Goal: Task Accomplishment & Management: Manage account settings

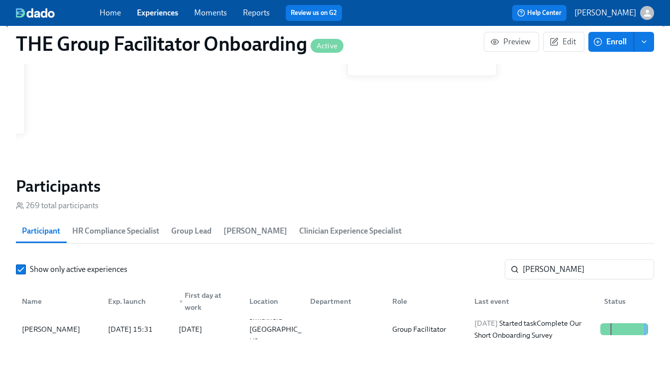
scroll to position [818, 0]
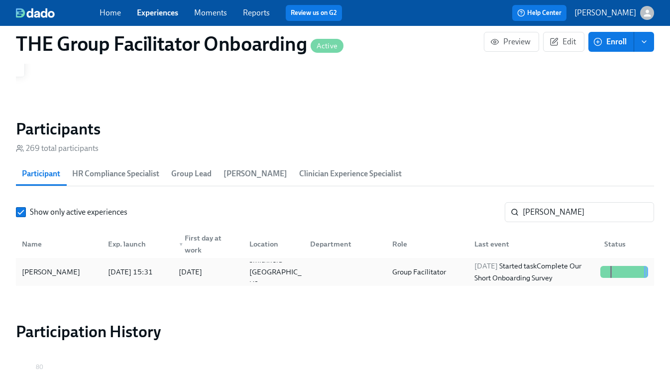
click at [486, 281] on div "2025/10/01 Started task Complete Our Short Onboarding Survey" at bounding box center [534, 272] width 126 height 24
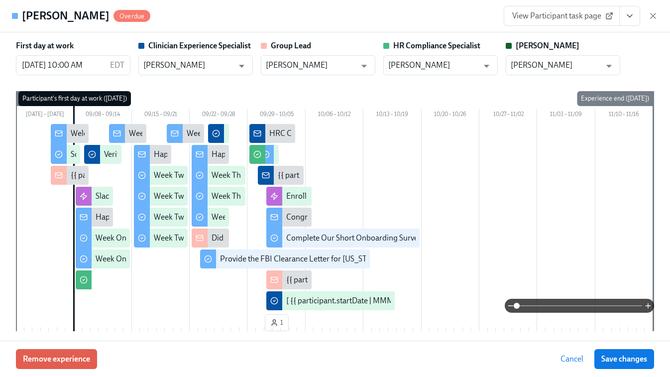
click at [562, 19] on span "View Participant task page" at bounding box center [562, 16] width 99 height 10
click at [652, 15] on icon "button" at bounding box center [654, 16] width 10 height 10
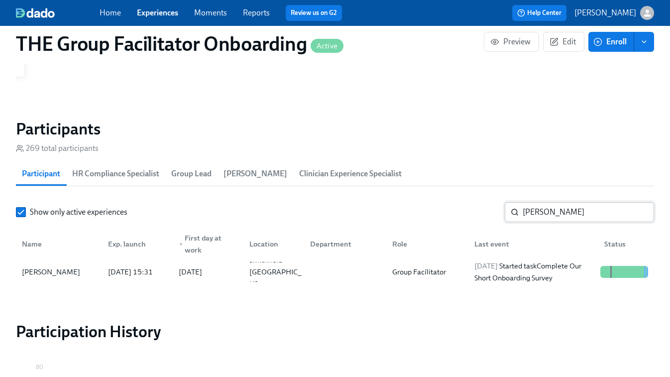
click at [548, 211] on input "Tyler Anderson" at bounding box center [589, 212] width 132 height 20
click at [530, 266] on div "2025/10/02 Started task Schedule Onboarding Check-Out!" at bounding box center [534, 272] width 126 height 24
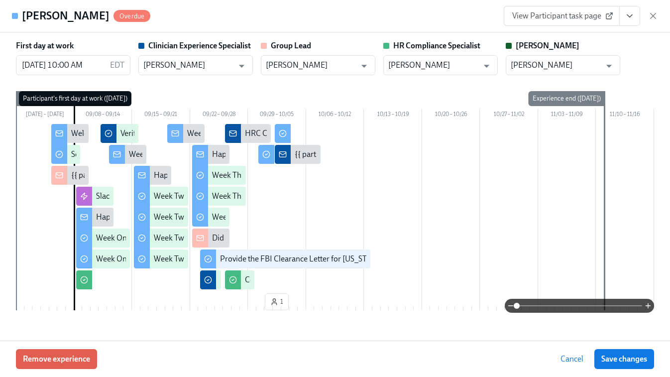
click at [575, 18] on span "View Participant task page" at bounding box center [562, 16] width 99 height 10
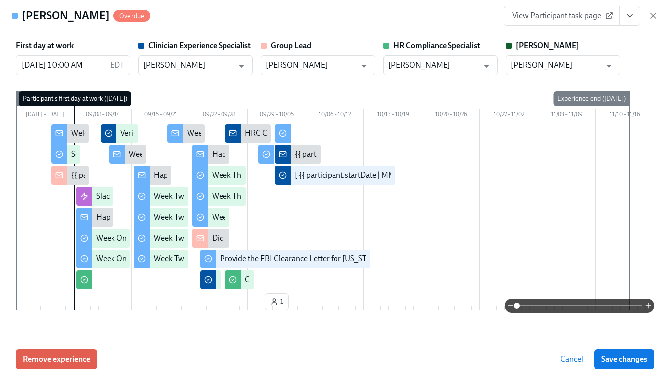
click at [652, 18] on icon "button" at bounding box center [654, 16] width 10 height 10
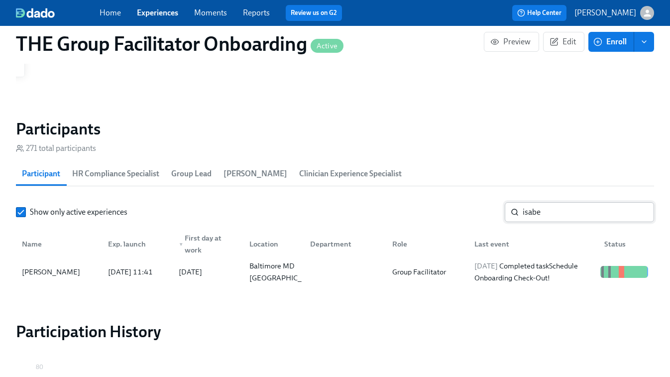
click at [547, 209] on input "isabe" at bounding box center [589, 212] width 132 height 20
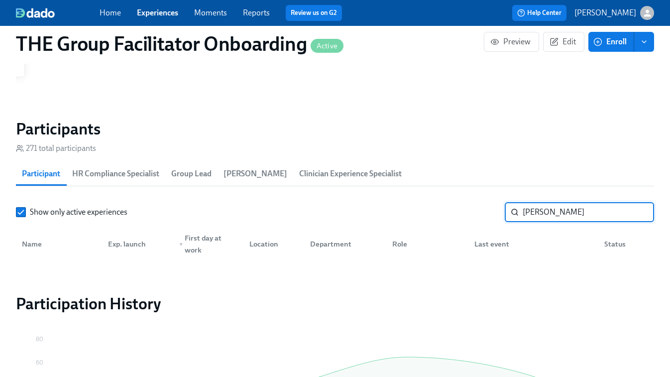
click at [526, 214] on input "biggs" at bounding box center [589, 212] width 132 height 20
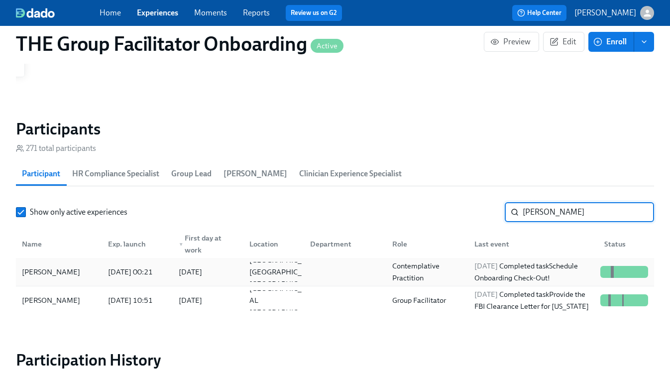
type input "briggs"
click at [438, 269] on div "Contemplative Practition" at bounding box center [428, 272] width 78 height 24
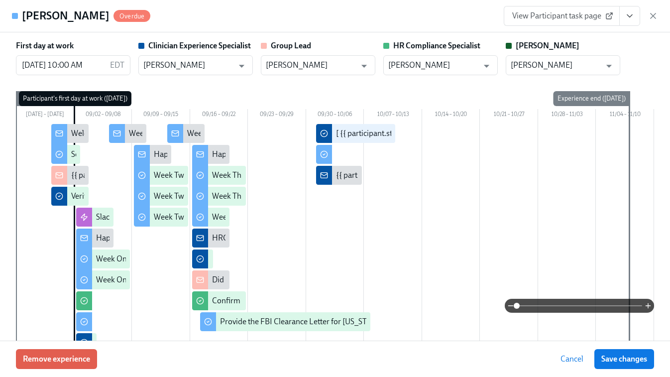
click at [636, 13] on button "View task page" at bounding box center [630, 16] width 21 height 20
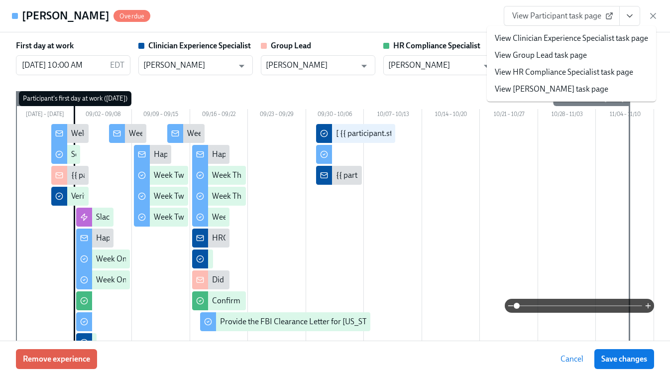
click at [576, 36] on link "View Clinician Experience Specialist task page" at bounding box center [571, 38] width 153 height 11
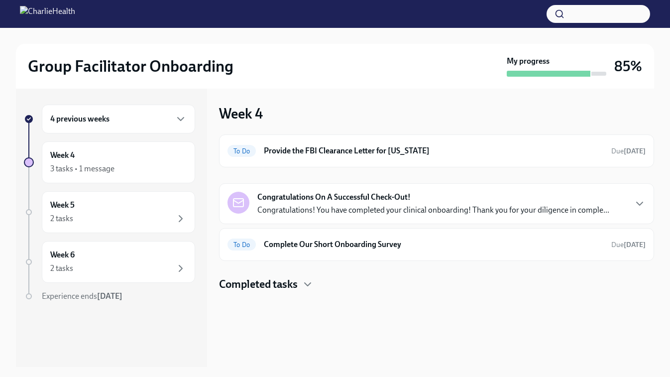
click at [106, 123] on h6 "4 previous weeks" at bounding box center [79, 119] width 59 height 11
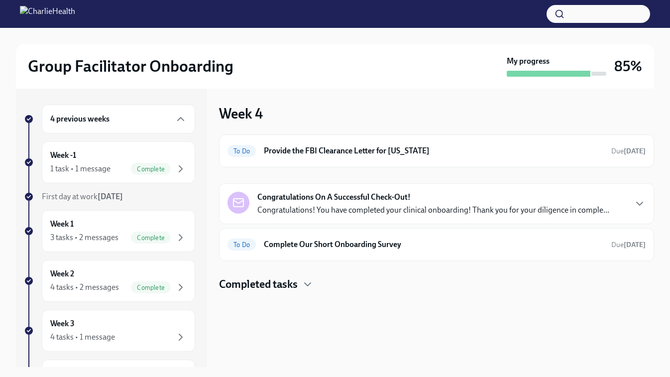
click at [280, 284] on h4 "Completed tasks" at bounding box center [258, 284] width 79 height 15
click at [86, 322] on div "Week 3 4 tasks • 1 message" at bounding box center [118, 330] width 136 height 25
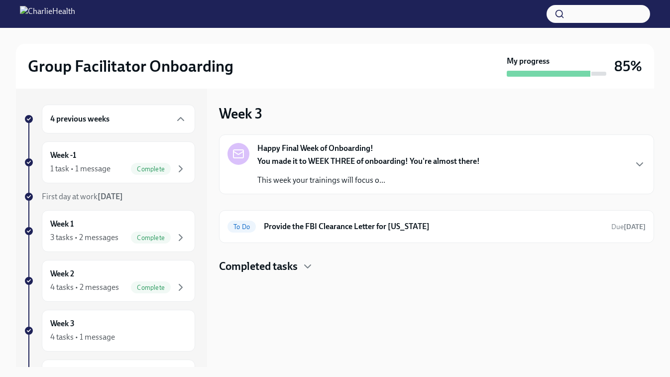
click at [283, 267] on h4 "Completed tasks" at bounding box center [258, 266] width 79 height 15
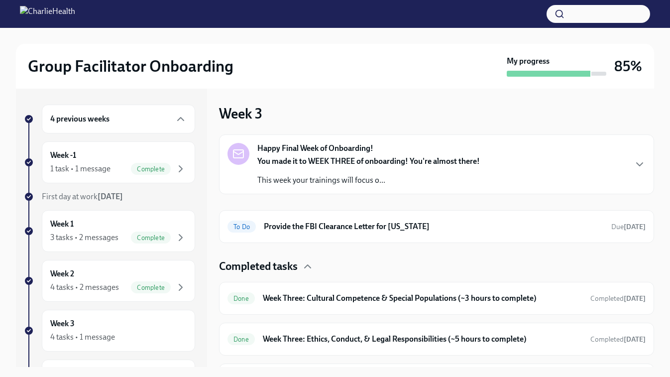
scroll to position [29, 0]
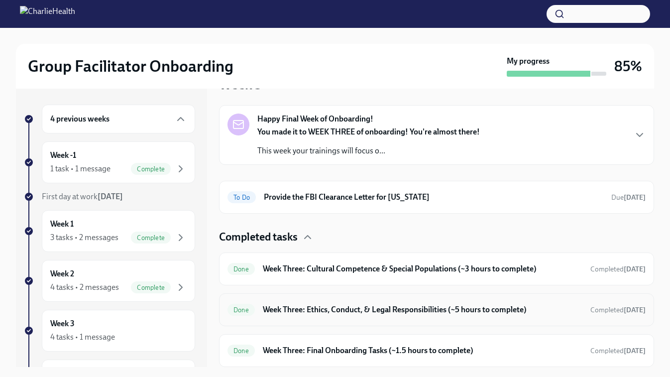
click at [298, 313] on h6 "Week Three: Ethics, Conduct, & Legal Responsibilities (~5 hours to complete)" at bounding box center [423, 309] width 320 height 11
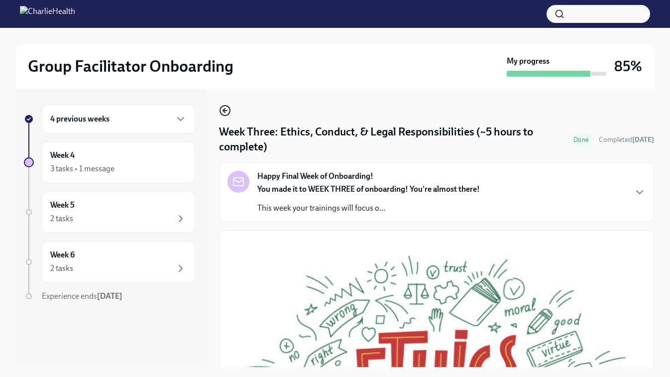
click at [230, 108] on icon "button" at bounding box center [225, 111] width 12 height 12
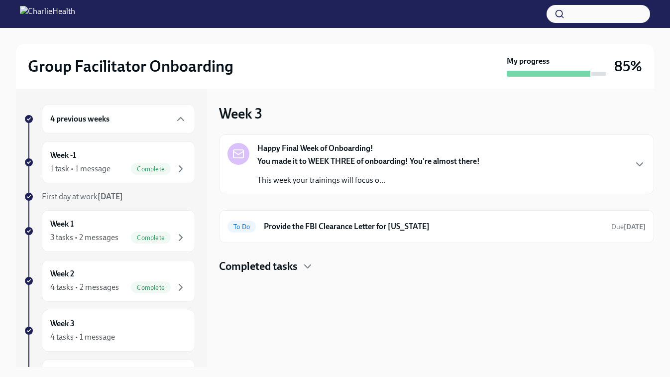
click at [286, 268] on h4 "Completed tasks" at bounding box center [258, 266] width 79 height 15
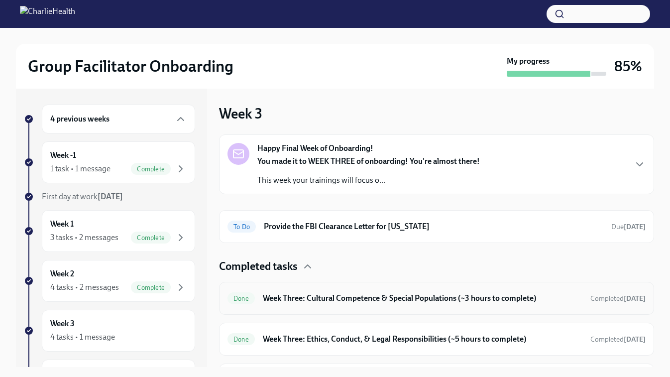
scroll to position [29, 0]
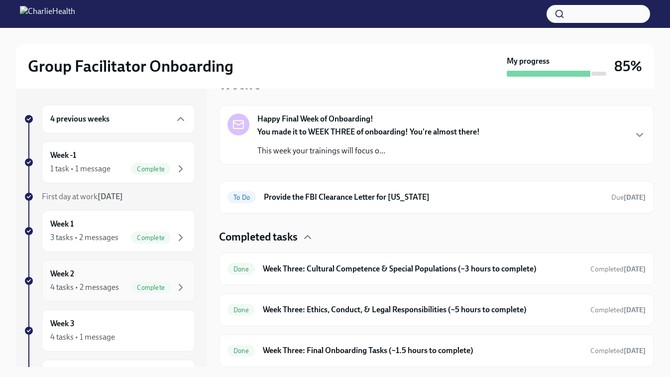
click at [94, 282] on div "4 tasks • 2 messages" at bounding box center [84, 287] width 69 height 11
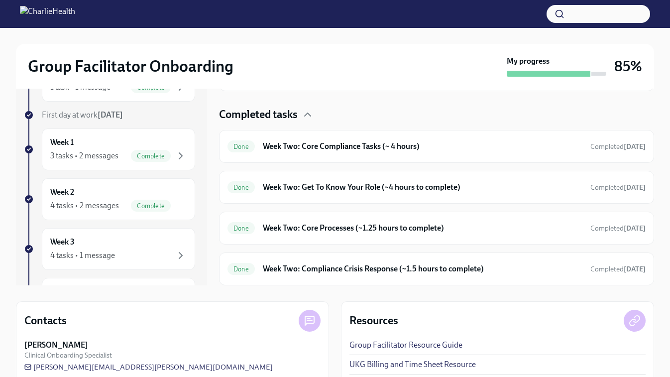
scroll to position [102, 0]
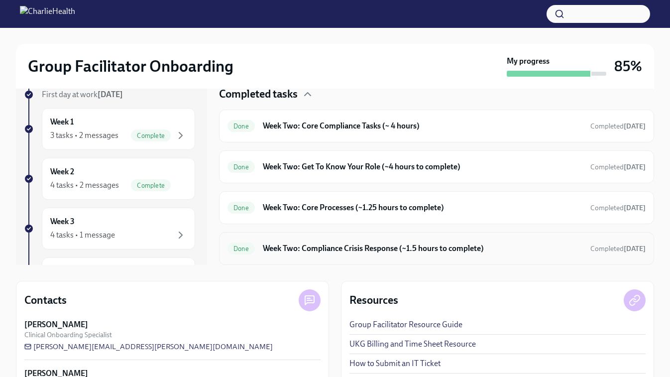
click at [309, 253] on h6 "Week Two: Compliance Crisis Response (~1.5 hours to complete)" at bounding box center [423, 248] width 320 height 11
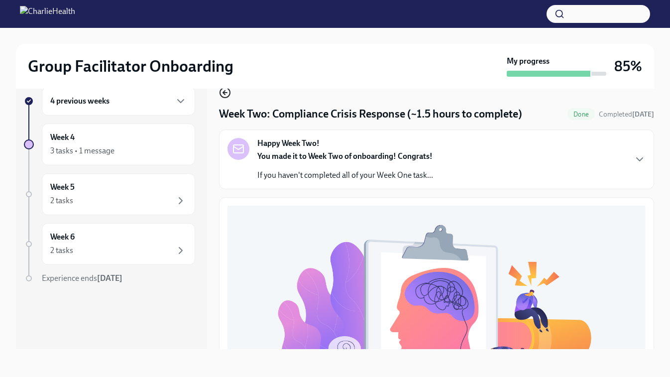
click at [222, 91] on icon "button" at bounding box center [225, 93] width 12 height 12
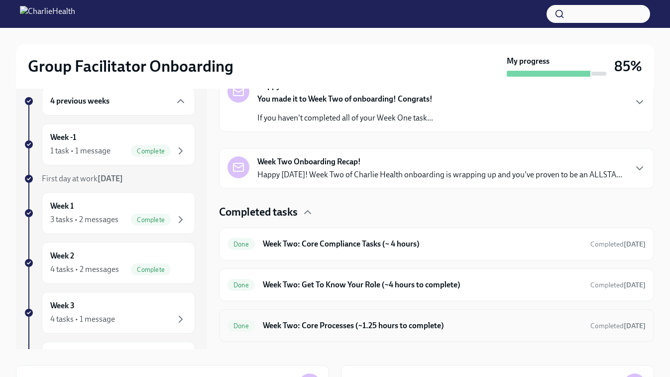
scroll to position [197, 0]
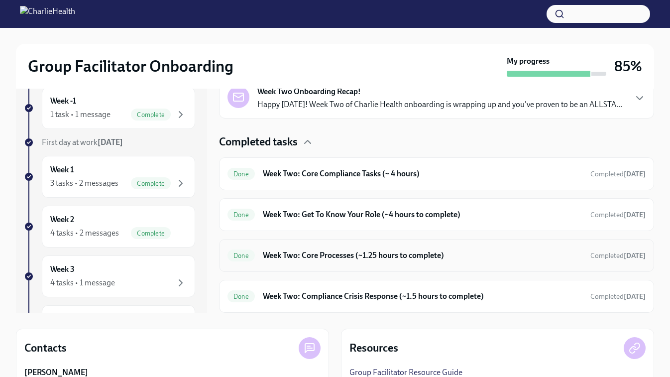
click at [321, 252] on h6 "Week Two: Core Processes (~1.25 hours to complete)" at bounding box center [423, 255] width 320 height 11
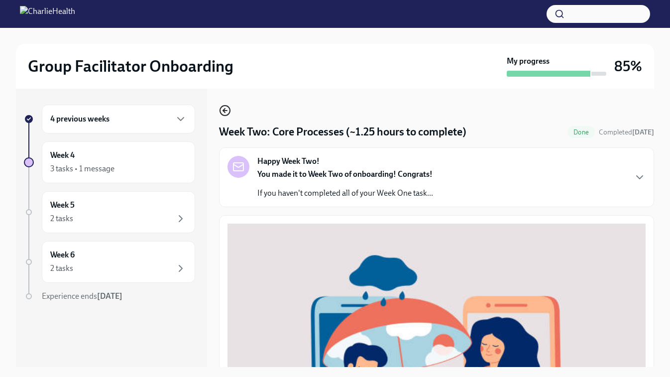
click at [227, 110] on icon "button" at bounding box center [225, 111] width 12 height 12
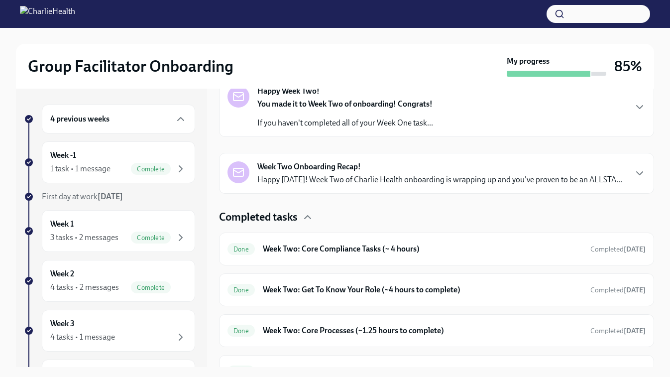
scroll to position [197, 0]
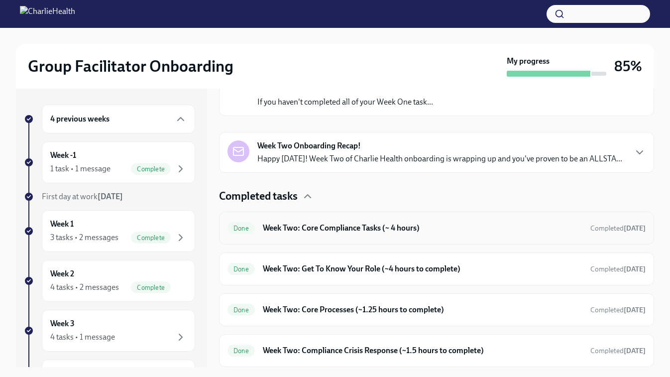
click at [321, 231] on h6 "Week Two: Core Compliance Tasks (~ 4 hours)" at bounding box center [423, 228] width 320 height 11
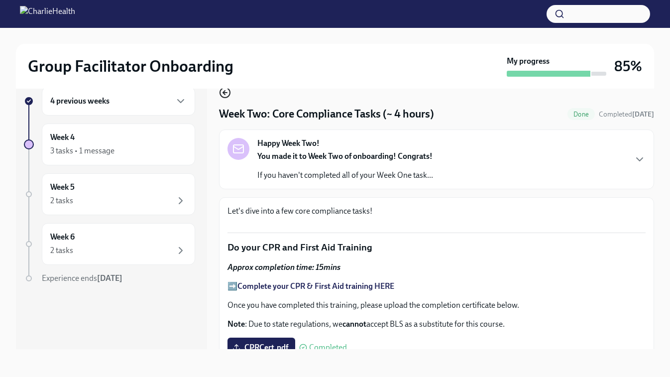
click at [225, 93] on icon "button" at bounding box center [225, 93] width 4 height 0
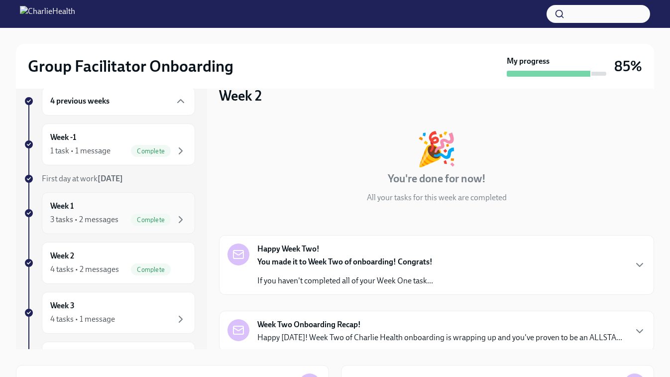
click at [100, 215] on div "3 tasks • 2 messages" at bounding box center [84, 219] width 68 height 11
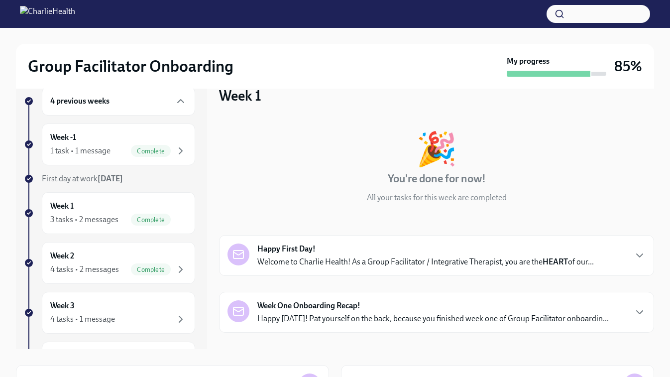
scroll to position [137, 0]
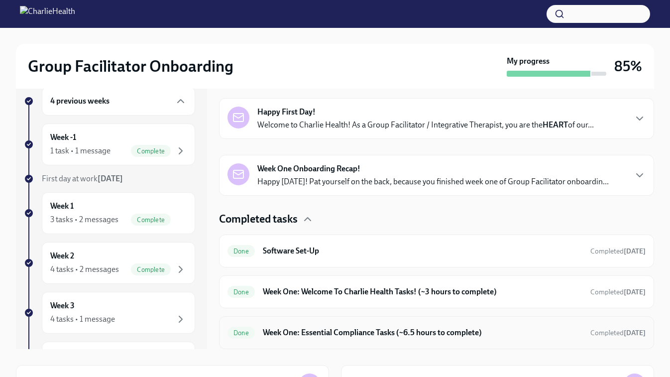
click at [311, 336] on h6 "Week One: Essential Compliance Tasks (~6.5 hours to complete)" at bounding box center [423, 332] width 320 height 11
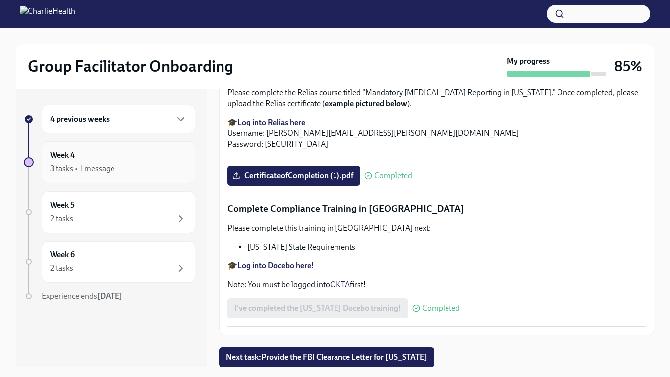
click at [102, 167] on div "3 tasks • 1 message" at bounding box center [82, 168] width 64 height 11
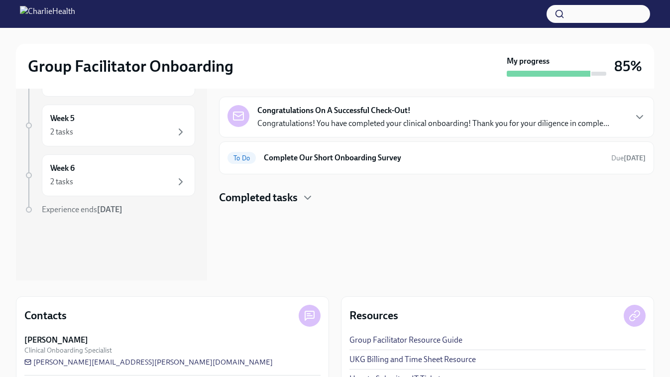
scroll to position [97, 0]
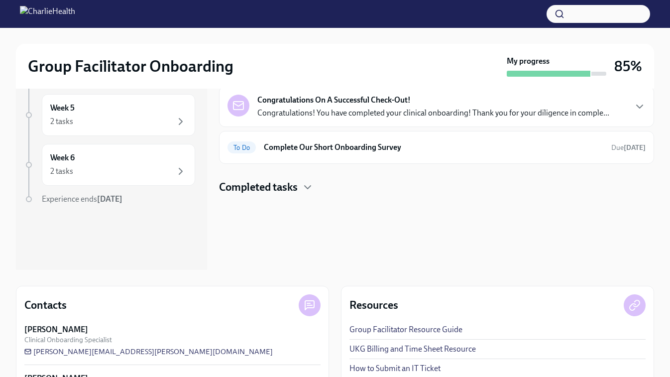
click at [263, 188] on h4 "Completed tasks" at bounding box center [258, 187] width 79 height 15
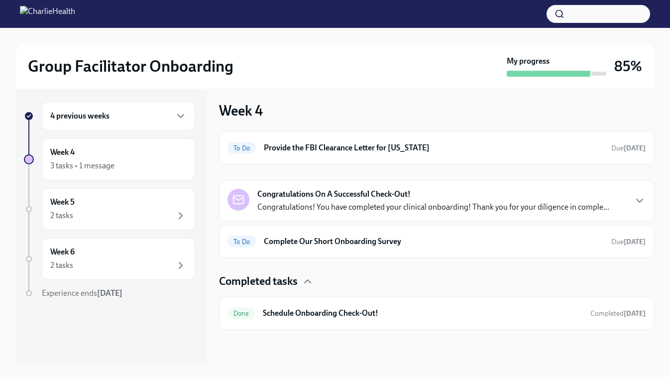
scroll to position [0, 0]
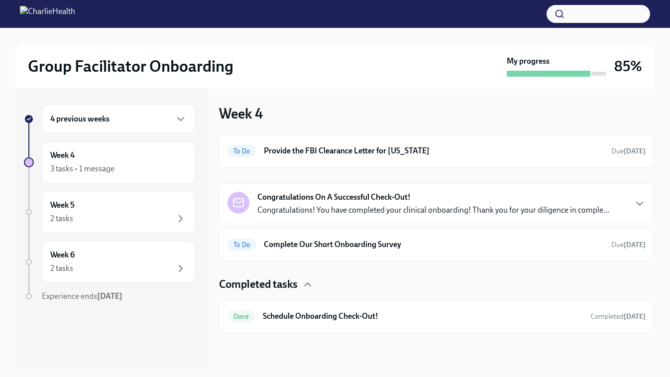
click at [87, 118] on h6 "4 previous weeks" at bounding box center [79, 119] width 59 height 11
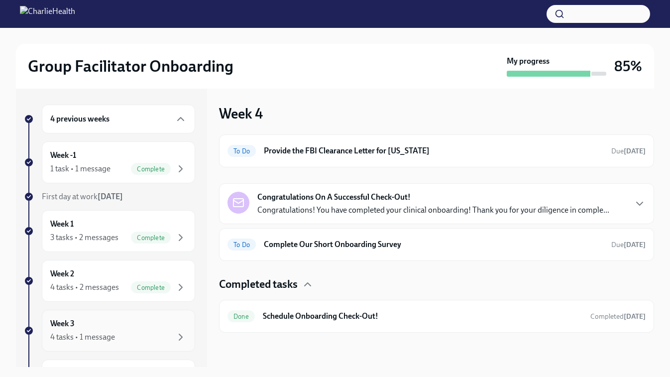
click at [89, 325] on div "Week 3 4 tasks • 1 message" at bounding box center [118, 330] width 136 height 25
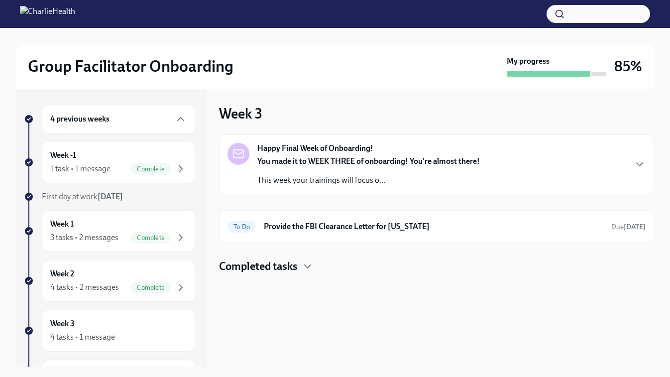
scroll to position [5, 0]
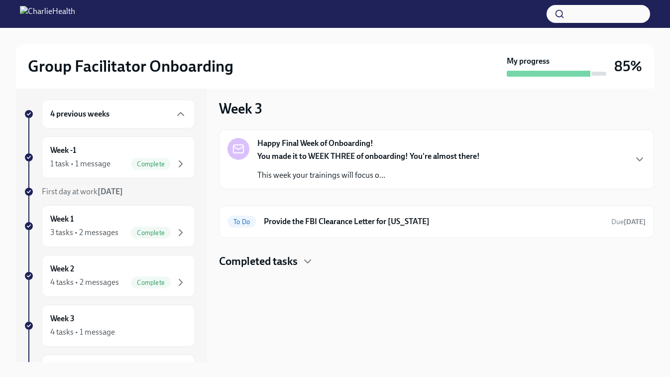
click at [275, 266] on h4 "Completed tasks" at bounding box center [258, 261] width 79 height 15
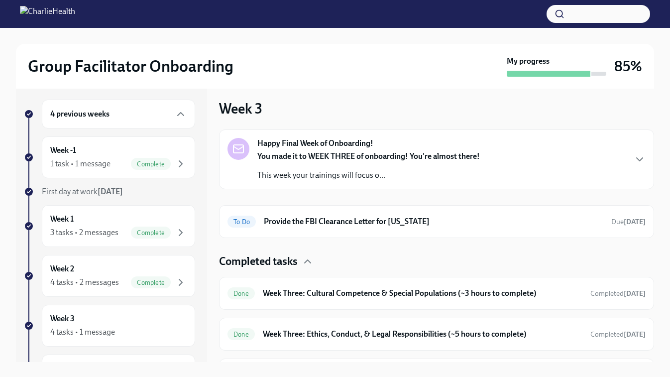
scroll to position [29, 0]
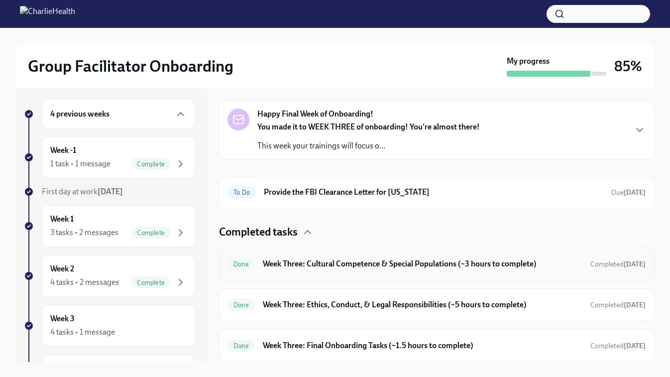
click at [317, 265] on h6 "Week Three: Cultural Competence & Special Populations (~3 hours to complete)" at bounding box center [423, 264] width 320 height 11
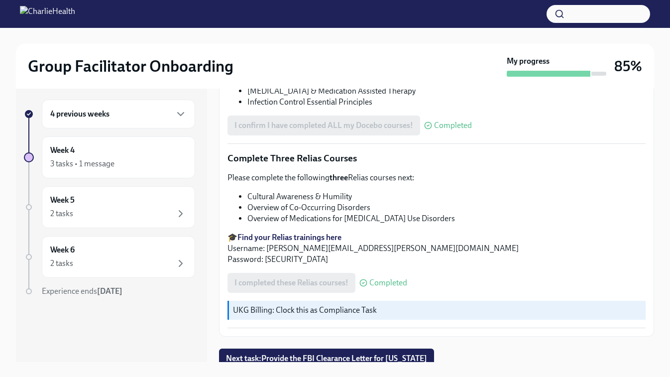
scroll to position [794, 0]
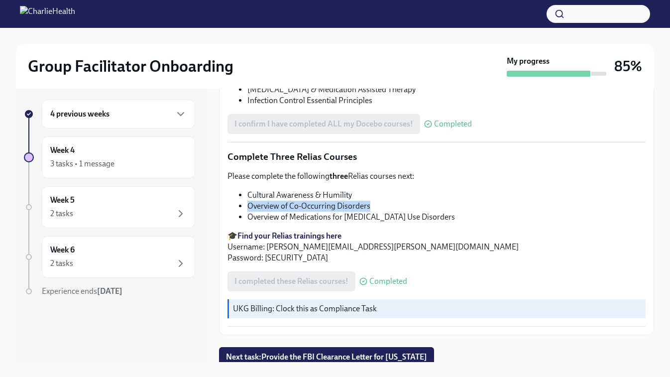
drag, startPoint x: 372, startPoint y: 206, endPoint x: 248, endPoint y: 207, distance: 124.0
click at [248, 207] on li "Overview of Co-Occurring Disorders" at bounding box center [447, 206] width 399 height 11
copy li "Overview of Co-Occurring Disorders"
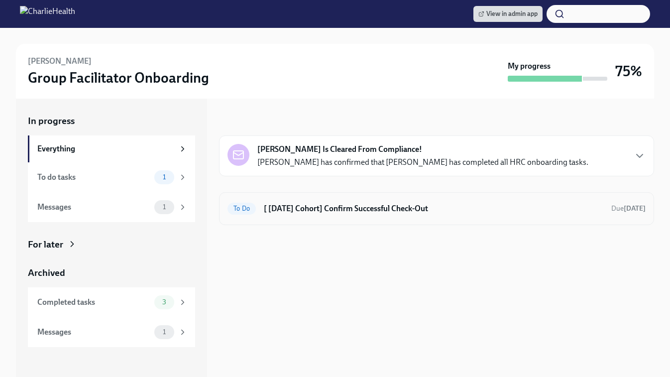
click at [358, 209] on h6 "[ [DATE] Cohort] Confirm Successful Check-Out" at bounding box center [434, 208] width 340 height 11
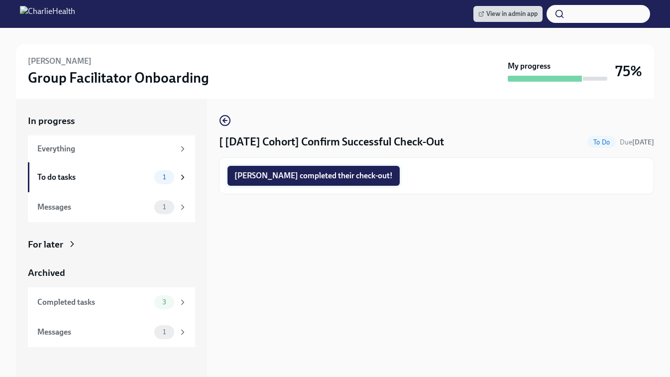
click at [307, 176] on span "Catherine completed their check-out!" at bounding box center [314, 176] width 158 height 10
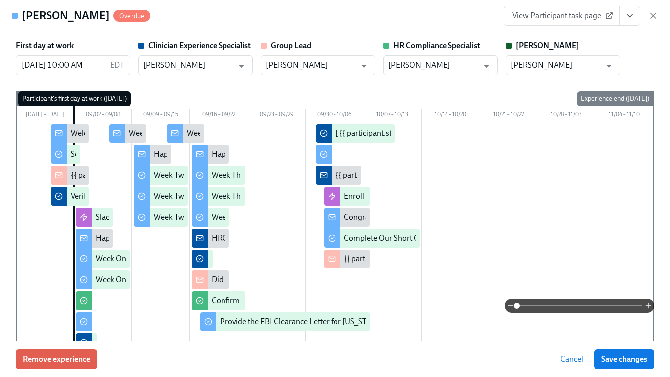
click at [655, 20] on icon "button" at bounding box center [654, 16] width 10 height 10
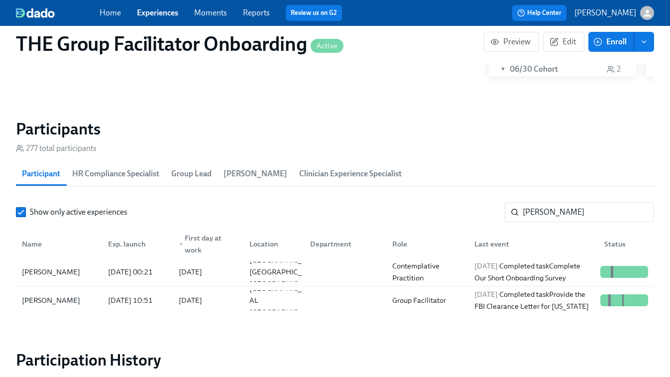
click at [653, 12] on icon "button" at bounding box center [648, 13] width 10 height 10
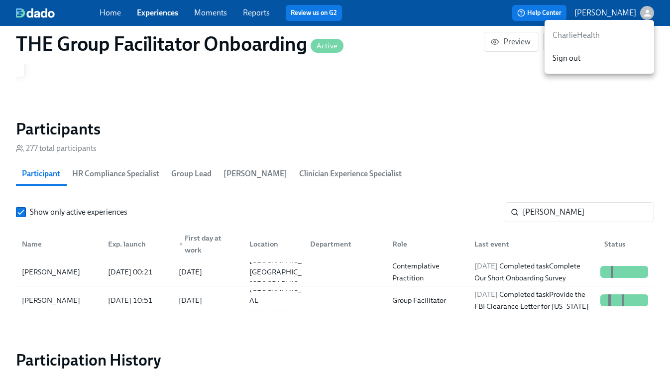
scroll to position [253, 0]
click at [555, 218] on div at bounding box center [335, 188] width 670 height 377
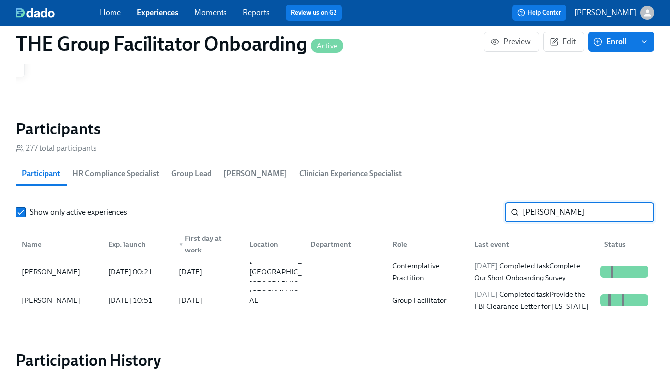
click at [554, 213] on input "briggs" at bounding box center [589, 212] width 132 height 20
paste input "Claudia Camerota"
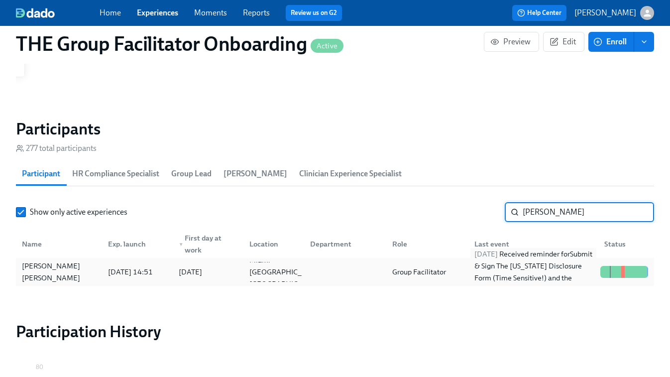
type input "Claudia"
click at [562, 268] on div "2025/10/01 Received reminder for Submit & Sign The Utah Disclosure Form (Time S…" at bounding box center [534, 272] width 126 height 48
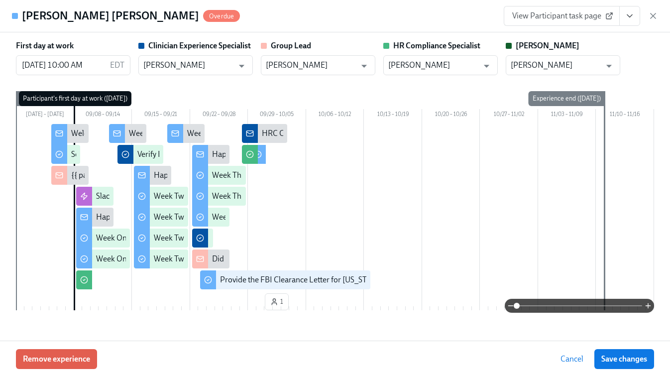
click at [586, 16] on span "View Participant task page" at bounding box center [562, 16] width 99 height 10
click at [631, 15] on icon "View task page" at bounding box center [630, 16] width 5 height 2
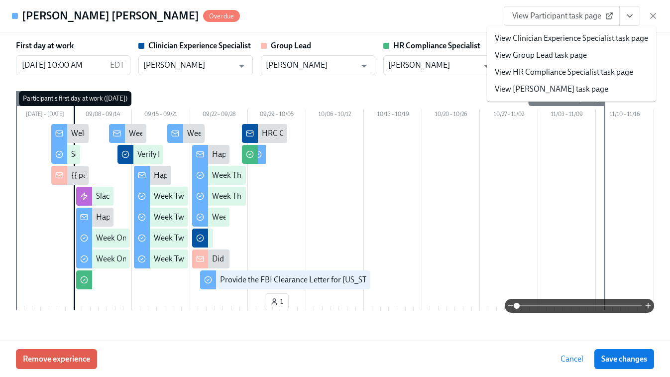
click at [572, 38] on link "View Clinician Experience Specialist task page" at bounding box center [571, 38] width 153 height 11
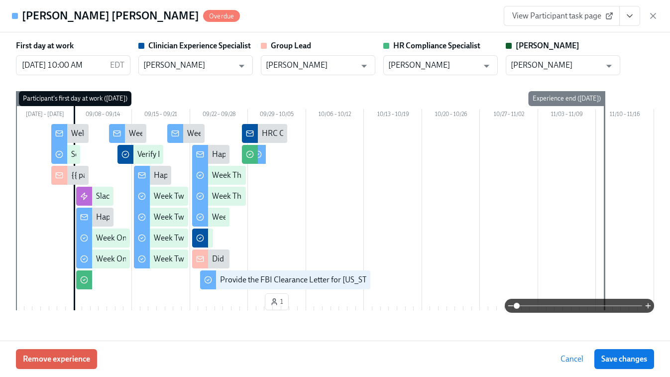
click at [634, 12] on icon "View task page" at bounding box center [630, 16] width 10 height 10
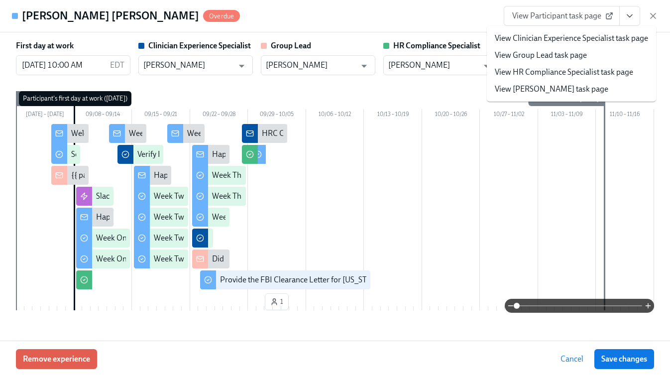
click at [561, 71] on link "View HR Compliance Specialist task page" at bounding box center [564, 72] width 138 height 11
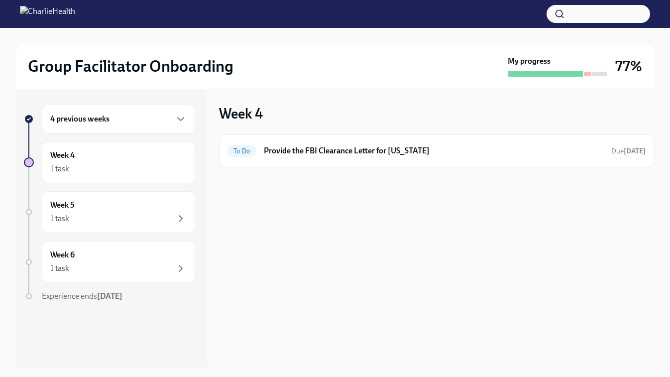
click at [111, 125] on div "4 previous weeks" at bounding box center [118, 119] width 153 height 29
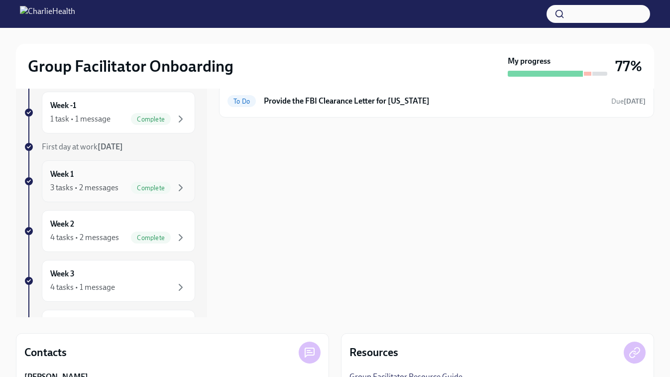
scroll to position [50, 0]
click at [79, 281] on div "4 tasks • 1 message" at bounding box center [82, 286] width 65 height 11
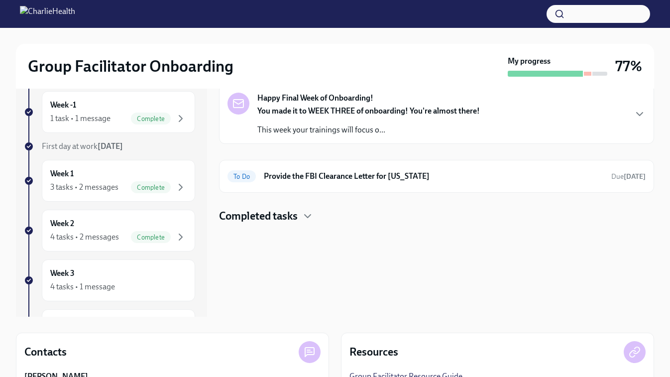
click at [279, 215] on h4 "Completed tasks" at bounding box center [258, 216] width 79 height 15
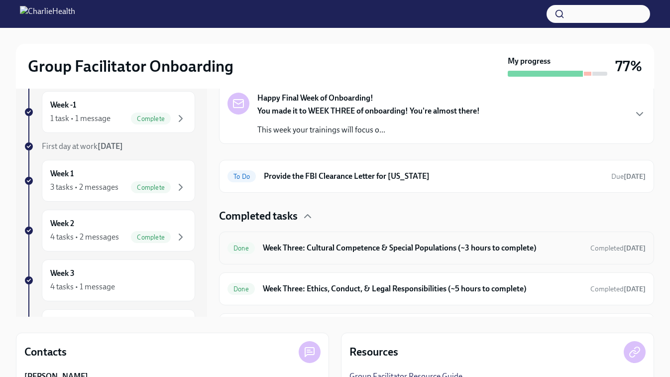
scroll to position [29, 0]
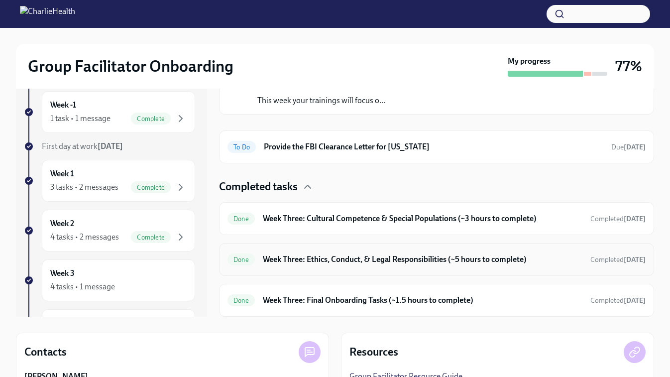
click at [327, 262] on h6 "Week Three: Ethics, Conduct, & Legal Responsibilities (~5 hours to complete)" at bounding box center [423, 259] width 320 height 11
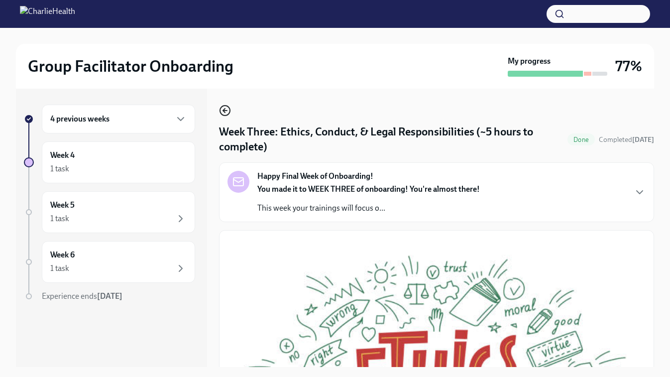
click at [225, 109] on icon "button" at bounding box center [224, 111] width 2 height 4
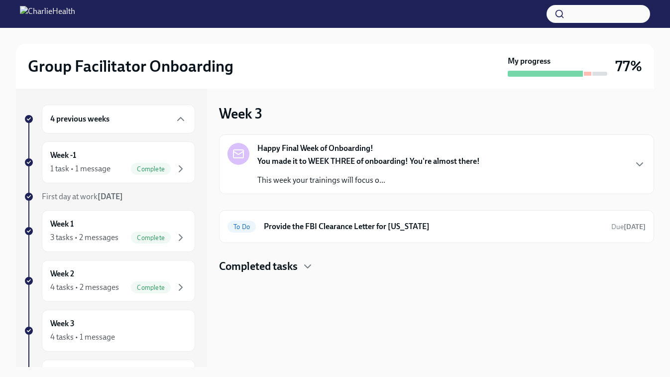
click at [277, 268] on h4 "Completed tasks" at bounding box center [258, 266] width 79 height 15
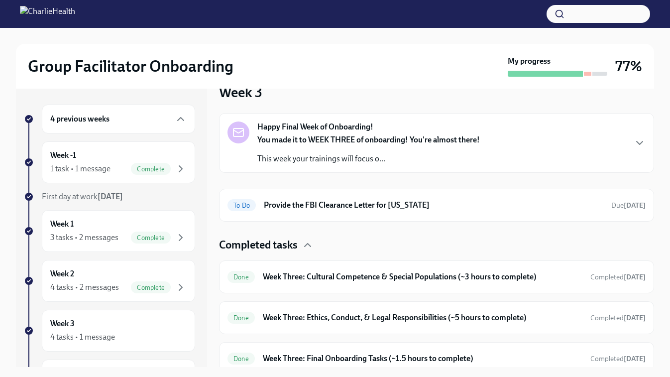
scroll to position [29, 0]
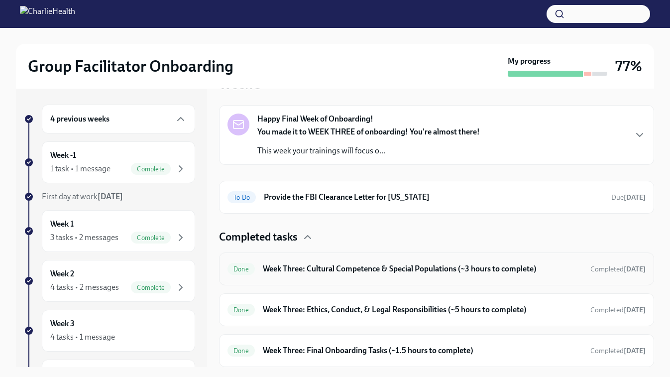
click at [304, 269] on h6 "Week Three: Cultural Competence & Special Populations (~3 hours to complete)" at bounding box center [423, 269] width 320 height 11
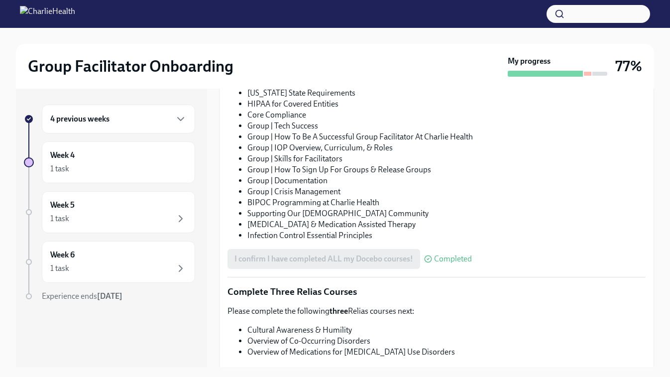
scroll to position [715, 0]
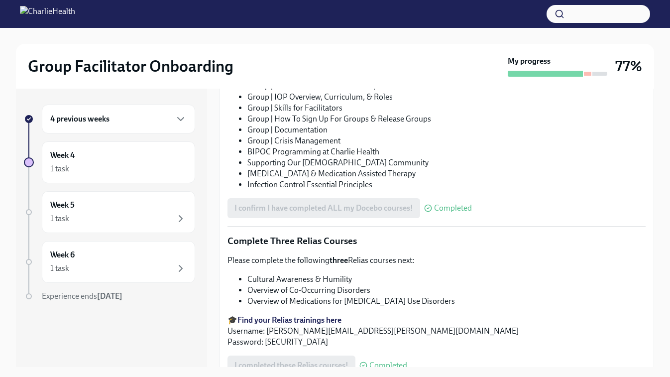
click at [319, 211] on div "I confirm I have completed ALL my Docebo courses! Completed" at bounding box center [350, 208] width 245 height 20
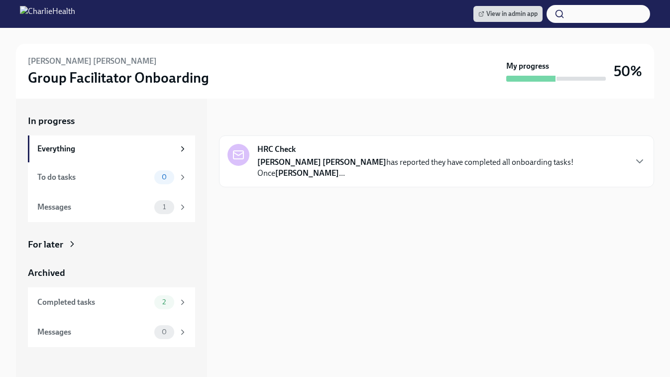
click at [65, 246] on div "For later" at bounding box center [111, 244] width 167 height 13
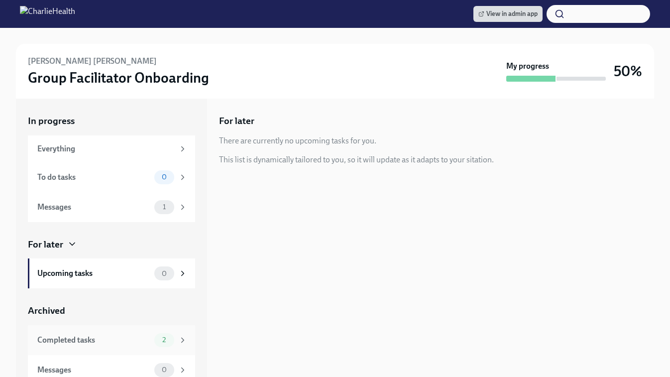
click at [75, 338] on div "Completed tasks" at bounding box center [93, 340] width 113 height 11
